Goal: Information Seeking & Learning: Learn about a topic

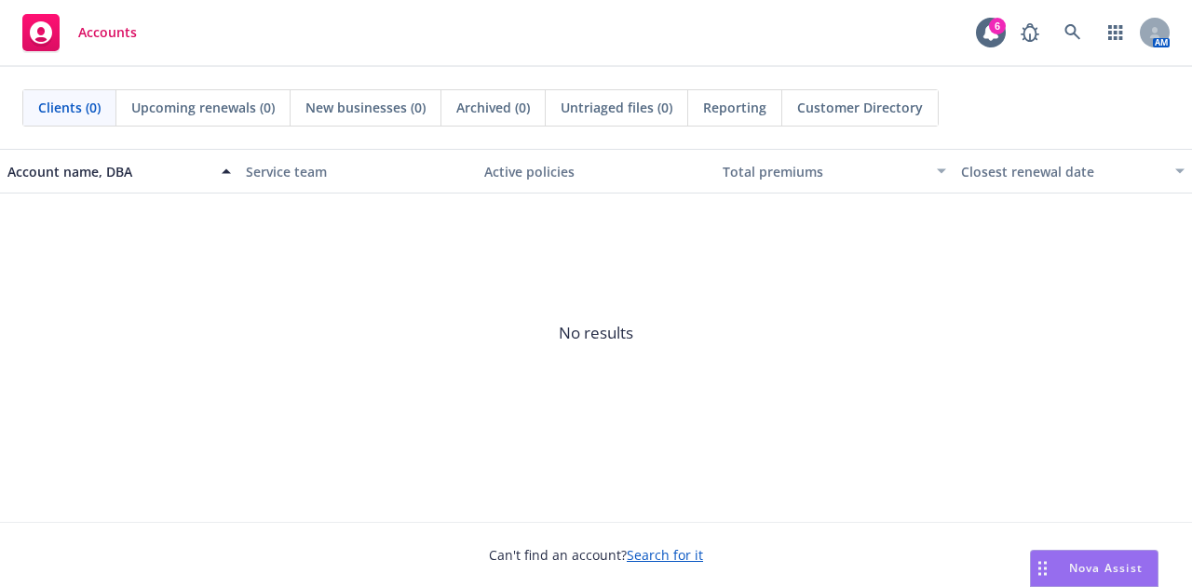
click at [1061, 566] on div "Nova Assist" at bounding box center [1105, 568] width 103 height 16
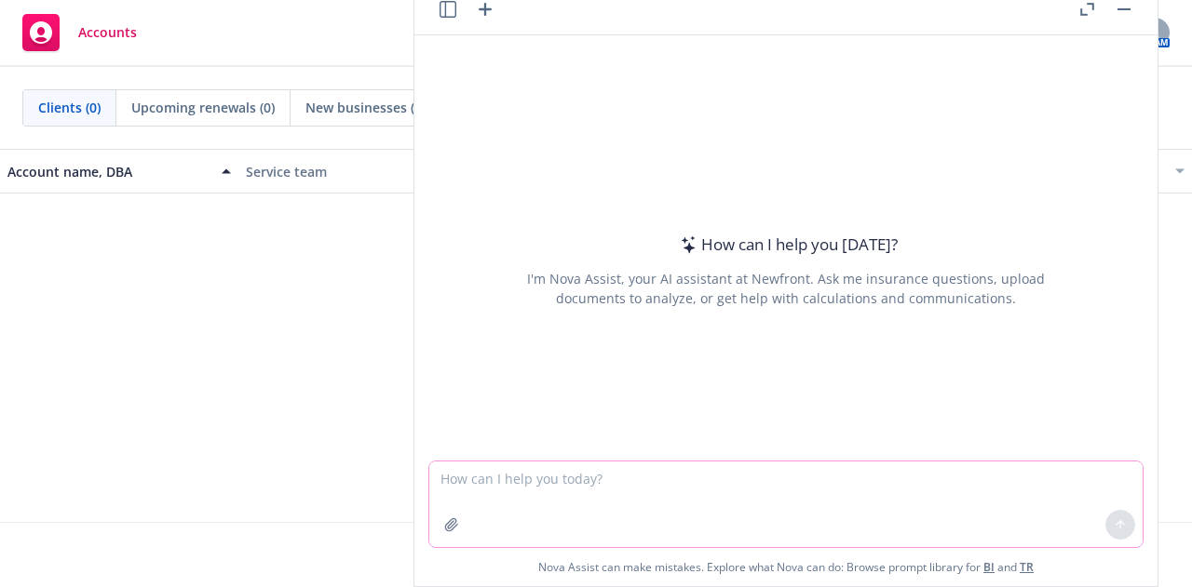
click at [689, 482] on textarea at bounding box center [785, 505] width 713 height 86
type textarea "Hello"
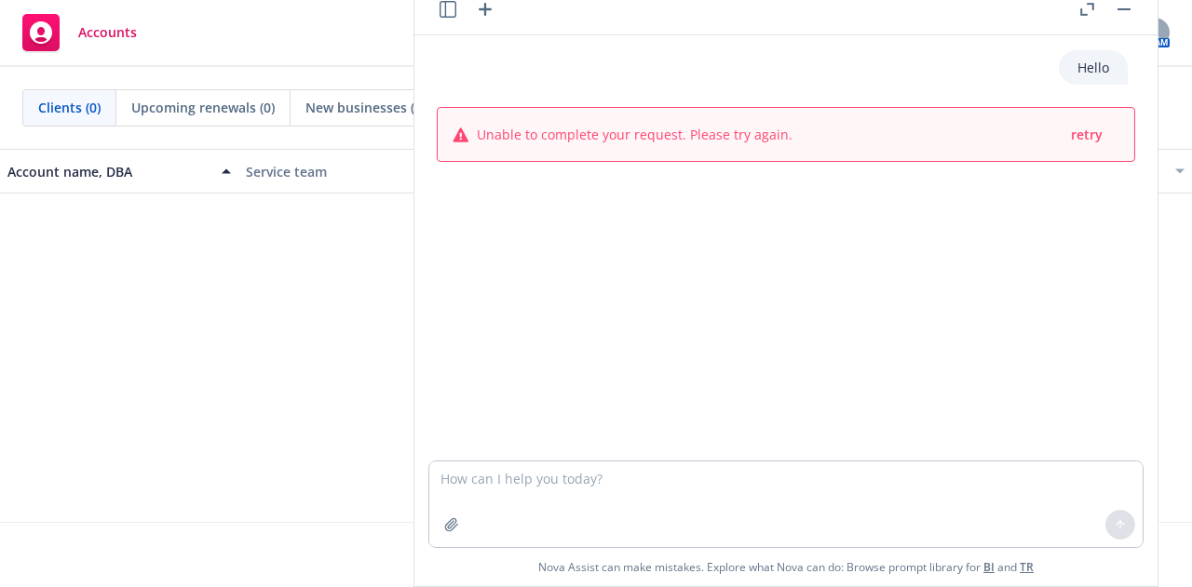
click at [228, 380] on span "No results" at bounding box center [596, 333] width 1192 height 279
click at [1085, 5] on icon "button" at bounding box center [1087, 9] width 14 height 13
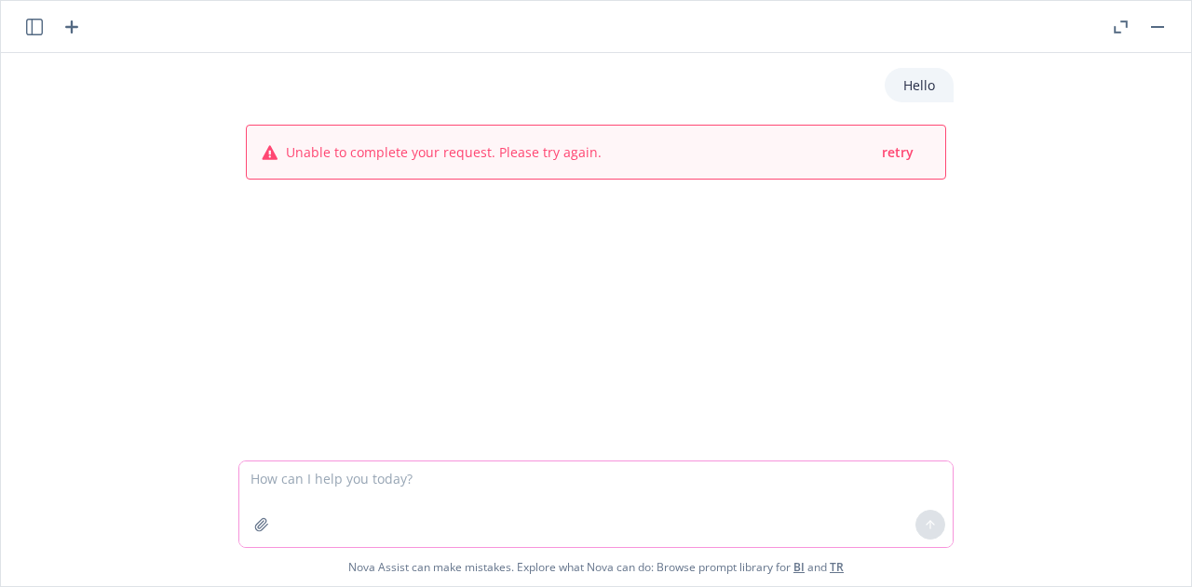
click at [730, 462] on textarea at bounding box center [595, 505] width 713 height 86
click at [1155, 20] on button "button" at bounding box center [1157, 27] width 22 height 22
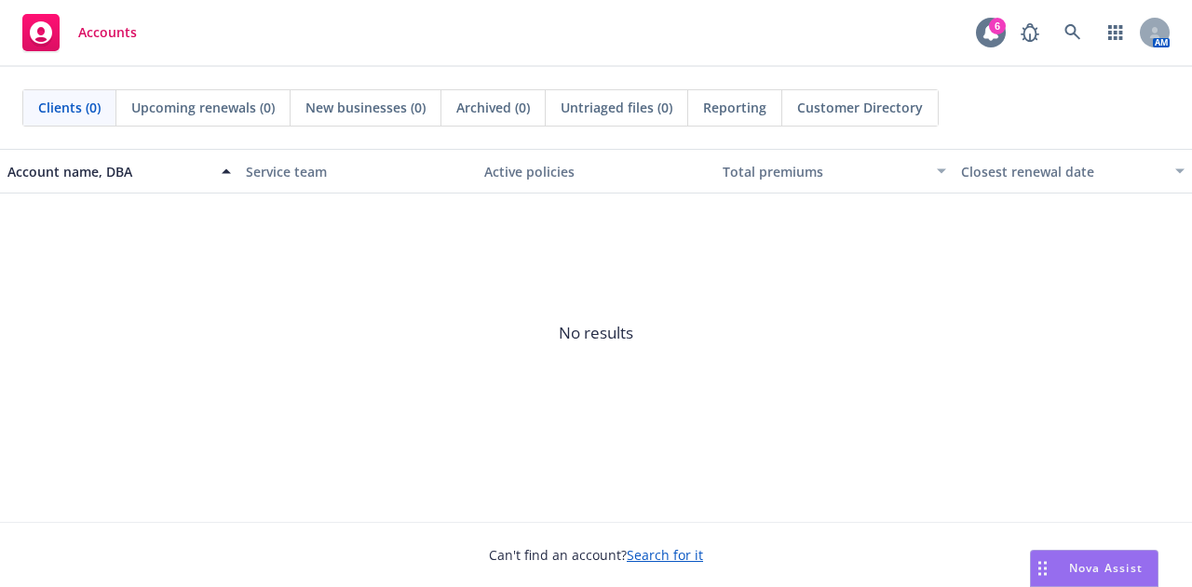
click at [987, 35] on icon at bounding box center [990, 32] width 15 height 17
click at [1080, 29] on icon at bounding box center [1072, 32] width 17 height 17
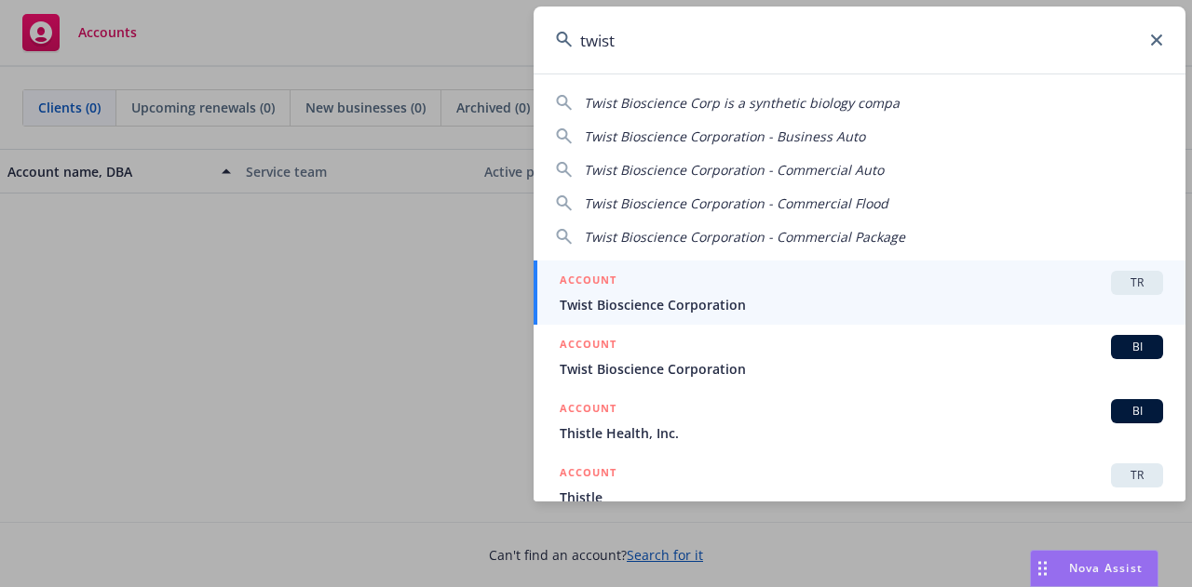
type input "twist"
click at [670, 295] on span "Twist Bioscience Corporation" at bounding box center [860, 305] width 603 height 20
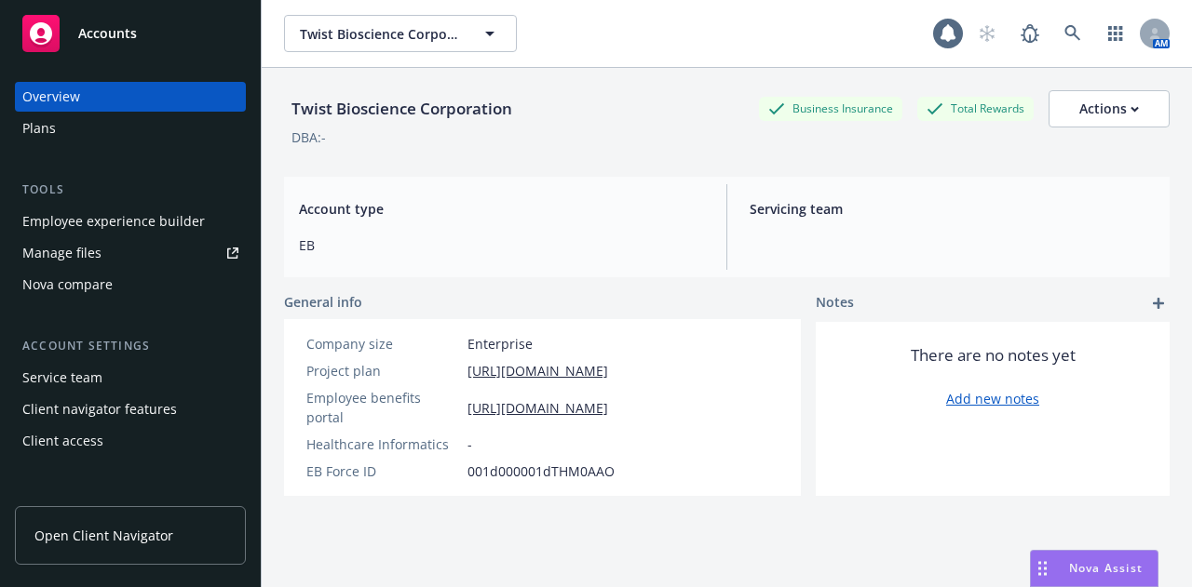
click at [1065, 569] on div "Nova Assist" at bounding box center [1105, 568] width 103 height 16
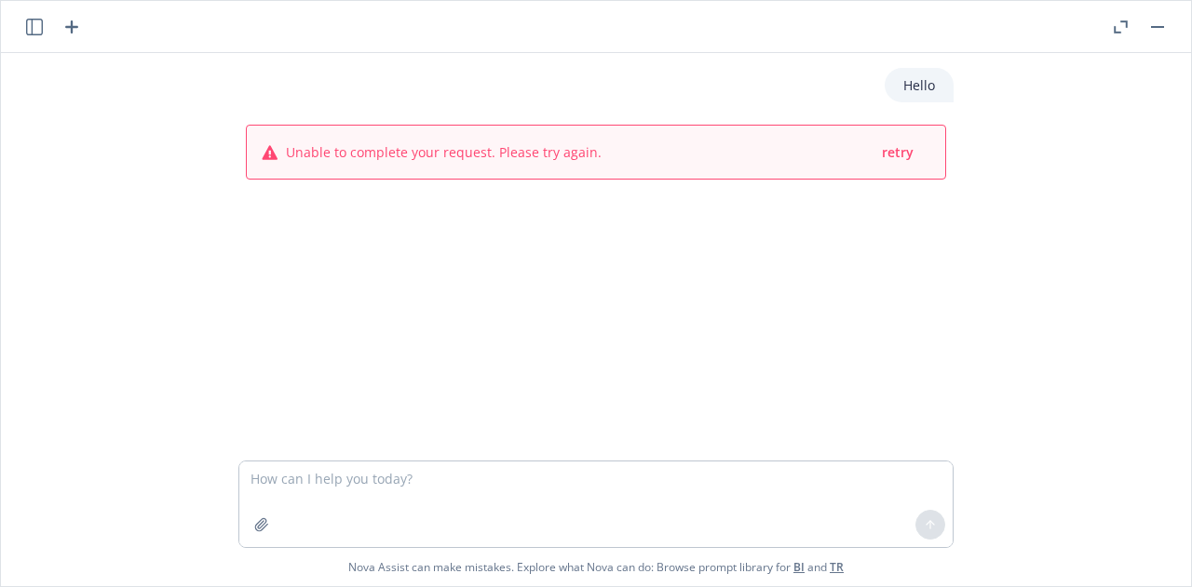
click at [1113, 31] on icon "button" at bounding box center [1116, 29] width 7 height 7
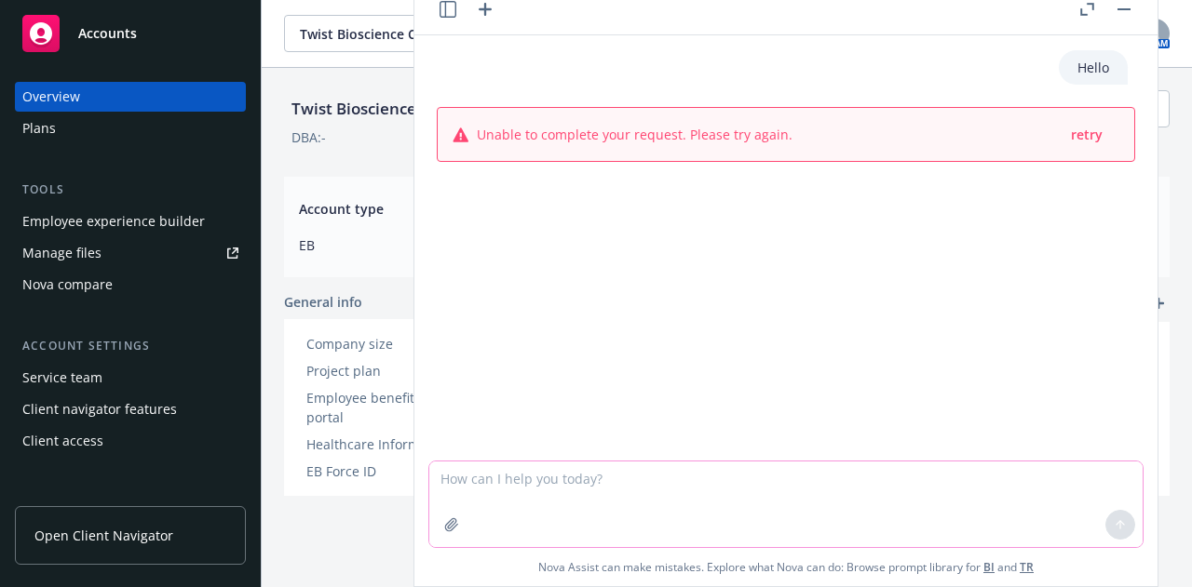
click at [579, 519] on textarea at bounding box center [785, 505] width 713 height 86
type textarea "Hello"
click at [1106, 526] on button at bounding box center [1120, 525] width 30 height 30
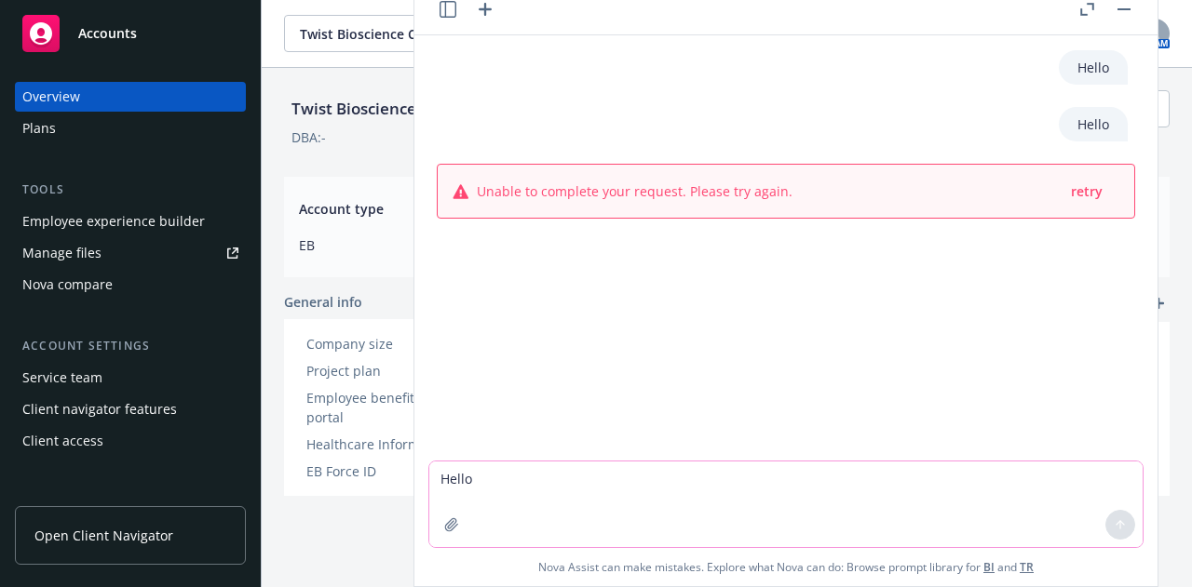
click at [1127, 12] on button "button" at bounding box center [1123, 9] width 22 height 22
